Goal: Information Seeking & Learning: Understand process/instructions

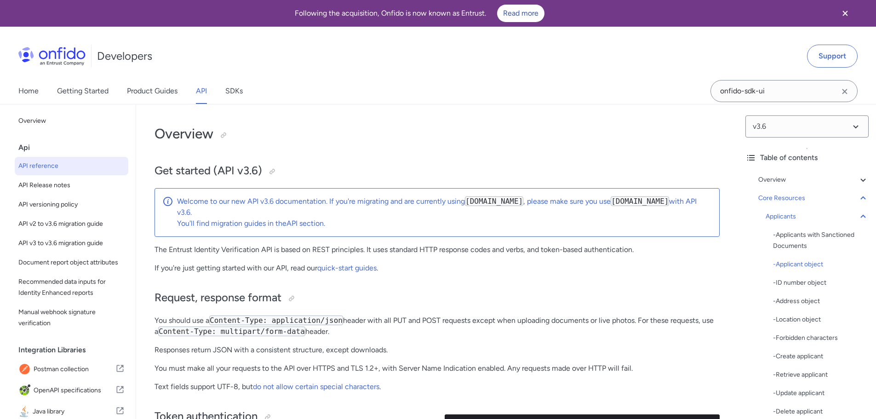
select select "http"
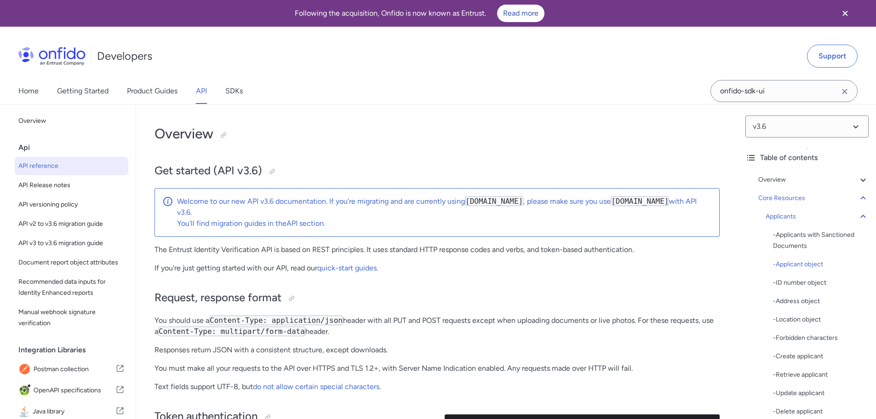
select select "http"
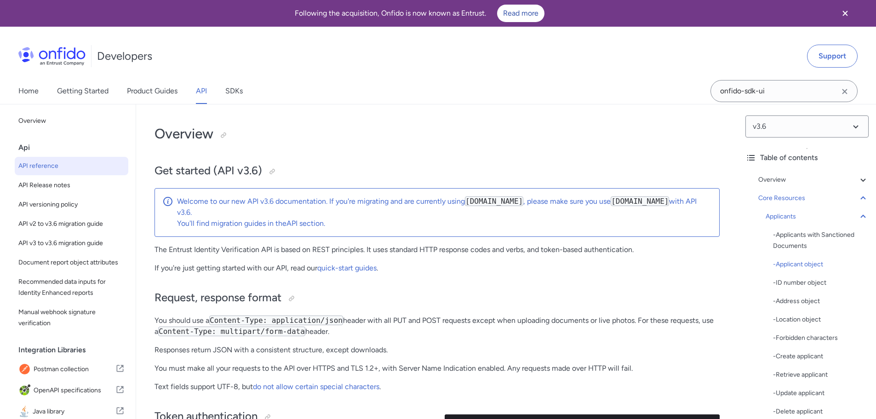
select select "http"
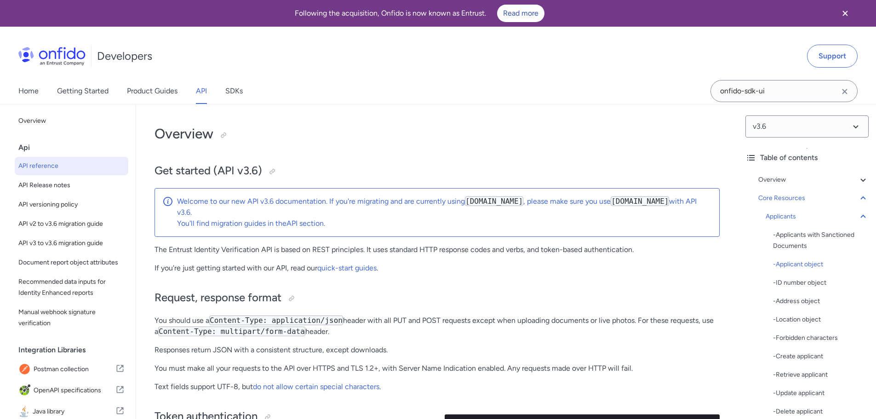
select select "http"
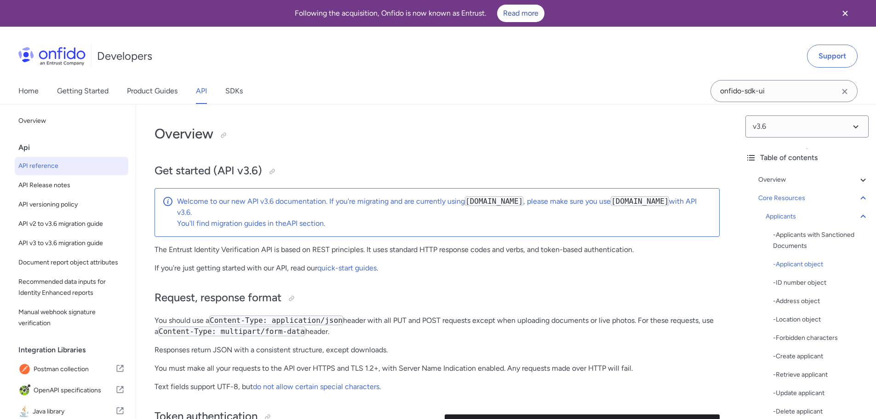
select select "http"
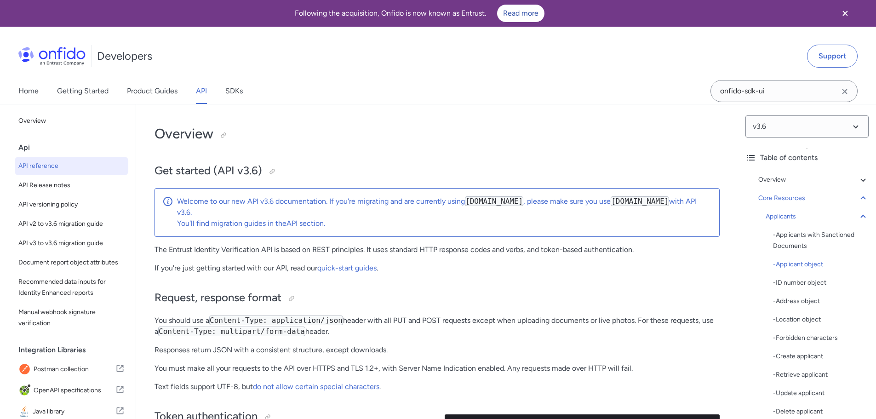
select select "http"
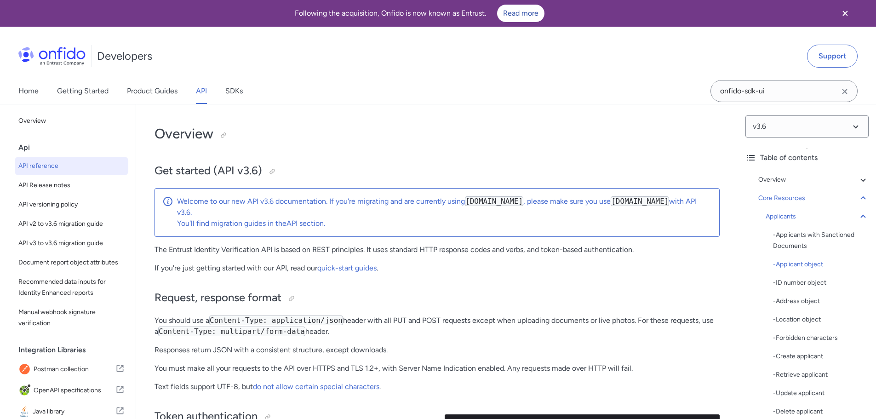
select select "http"
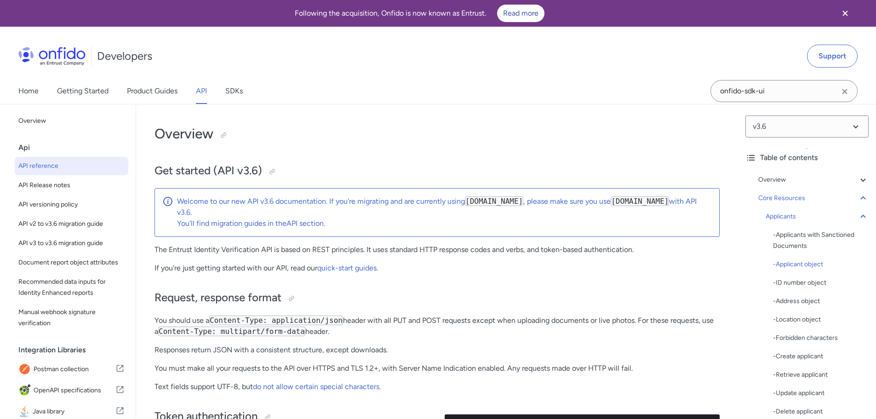
select select "http"
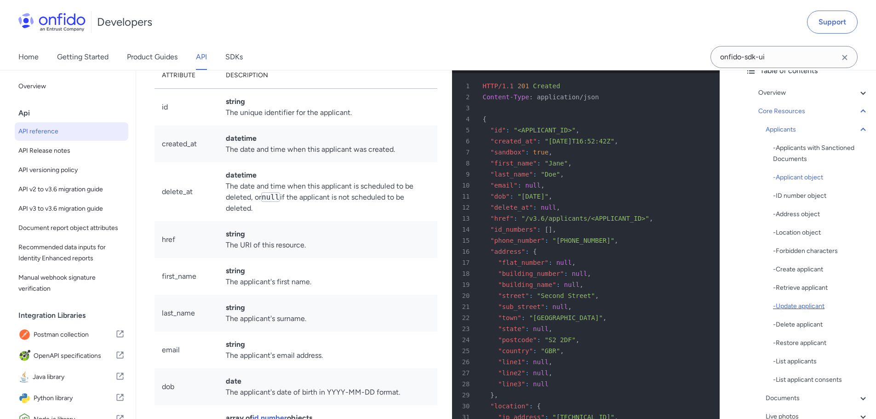
scroll to position [46, 0]
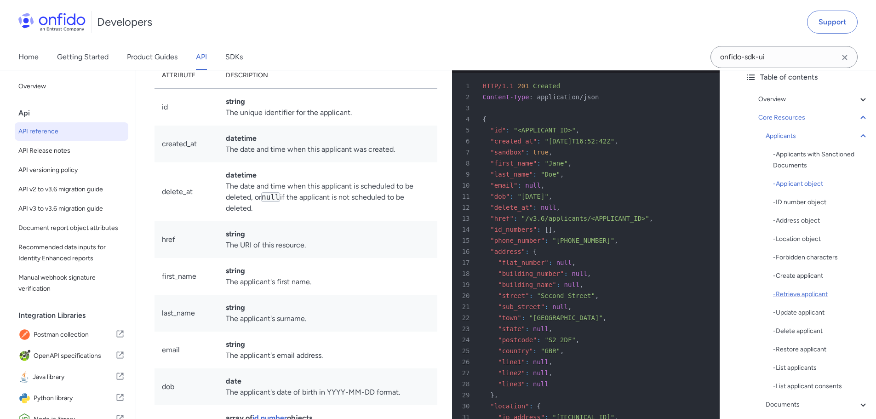
click at [808, 295] on div "- Retrieve applicant" at bounding box center [821, 294] width 96 height 11
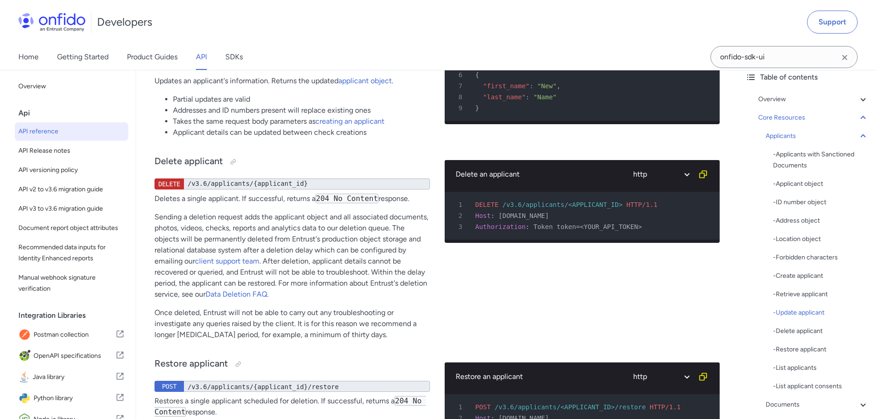
scroll to position [12923, 0]
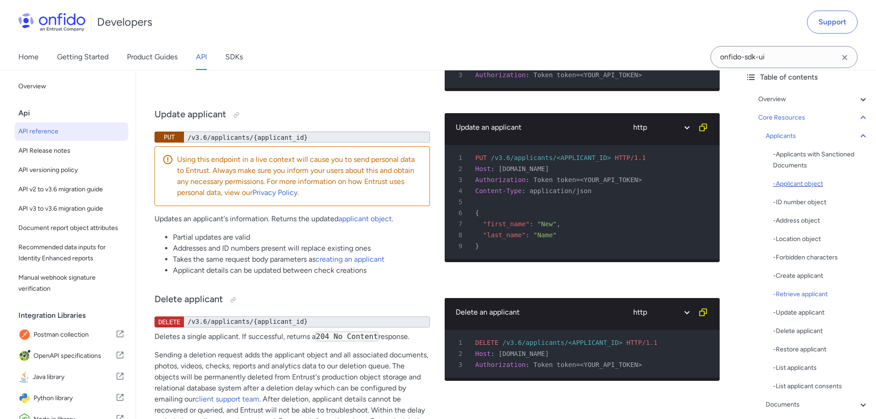
click at [797, 187] on div "- Applicant object" at bounding box center [821, 183] width 96 height 11
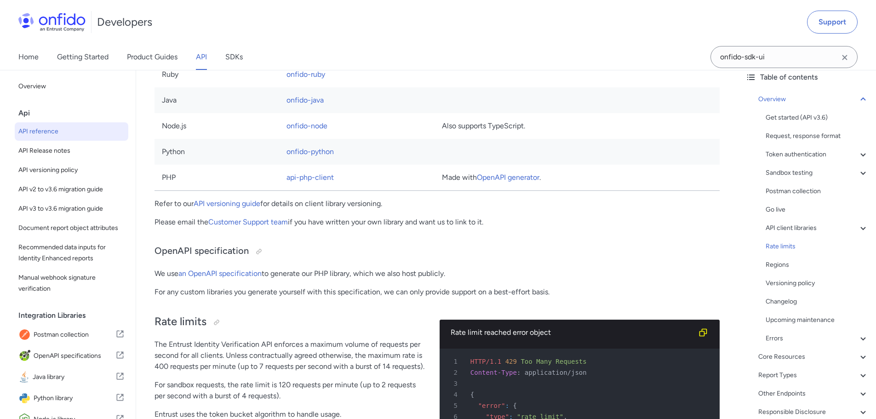
scroll to position [6112, 0]
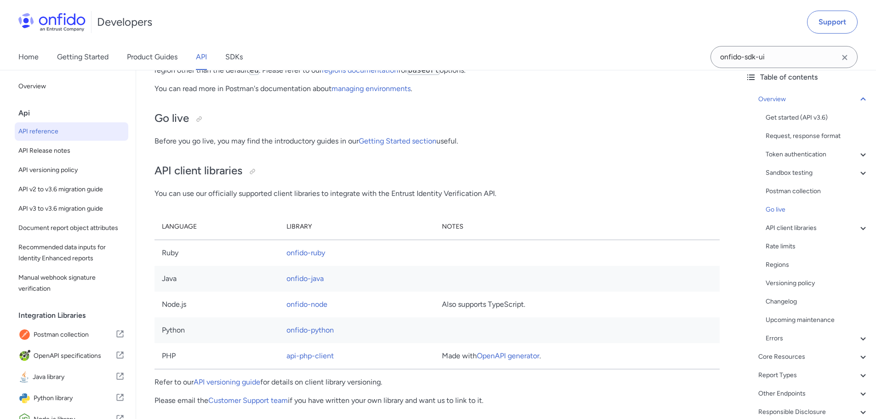
click at [60, 134] on span "API reference" at bounding box center [71, 131] width 106 height 11
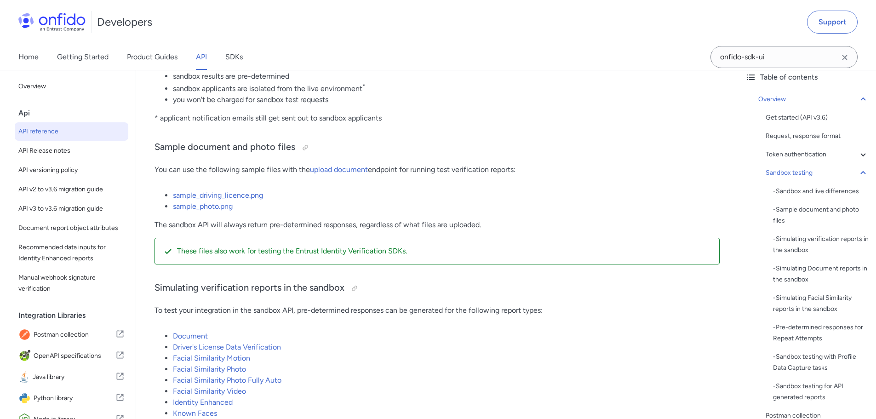
scroll to position [1655, 0]
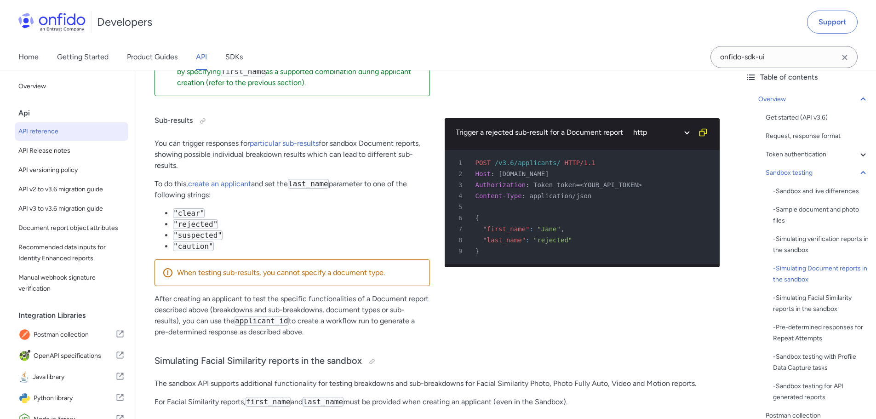
click at [865, 171] on div "v3.6 Table of contents Overview Get started (API v3.6) Request, response format…" at bounding box center [807, 244] width 138 height 349
click at [860, 171] on icon at bounding box center [862, 172] width 11 height 11
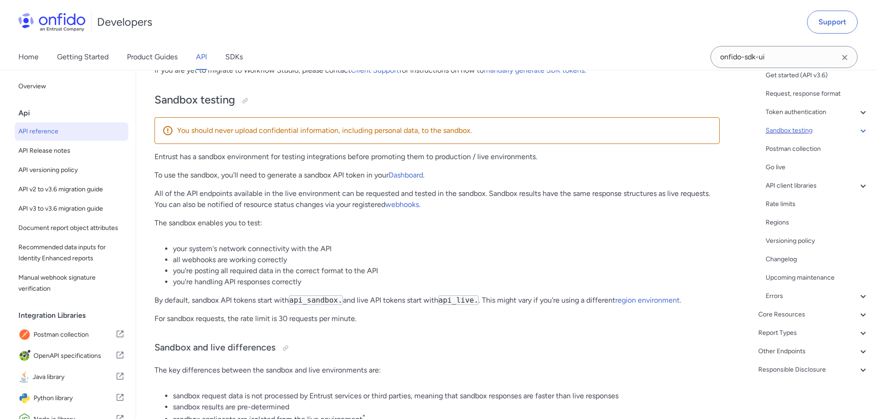
scroll to position [89, 0]
click at [860, 315] on icon at bounding box center [862, 314] width 5 height 3
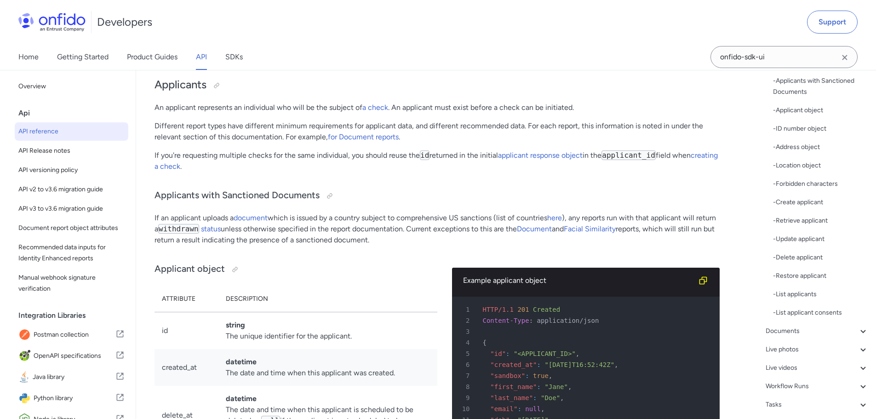
scroll to position [135, 0]
click at [817, 206] on div "- Retrieve applicant" at bounding box center [821, 205] width 96 height 11
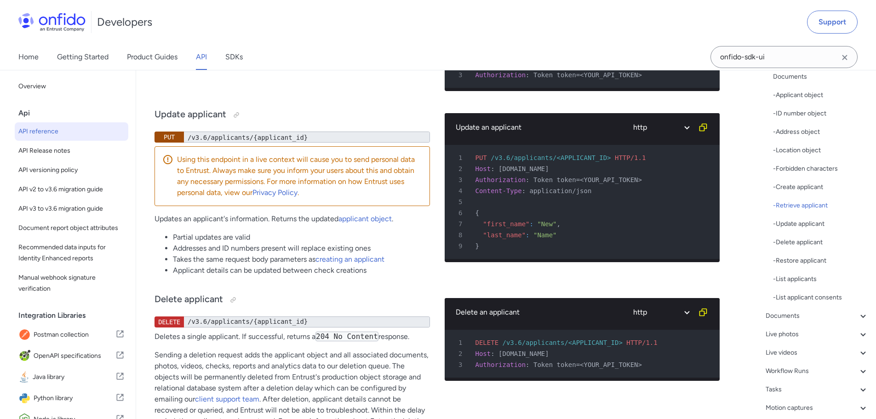
click at [231, 51] on link "applicant" at bounding box center [227, 46] width 30 height 9
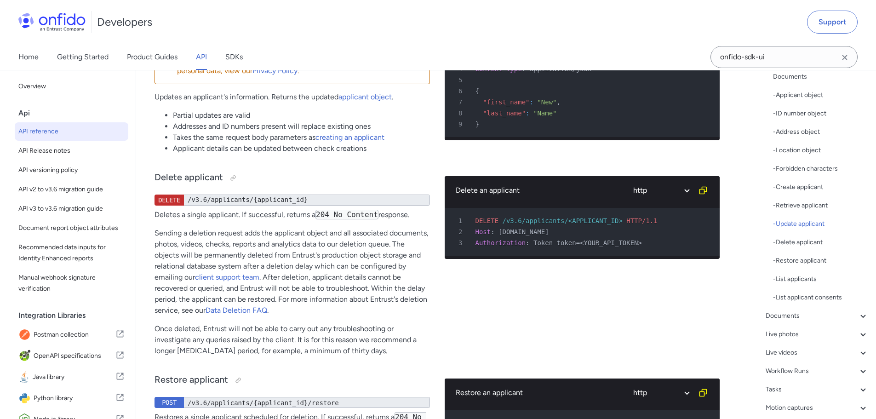
scroll to position [13061, 0]
